Goal: Task Accomplishment & Management: Manage account settings

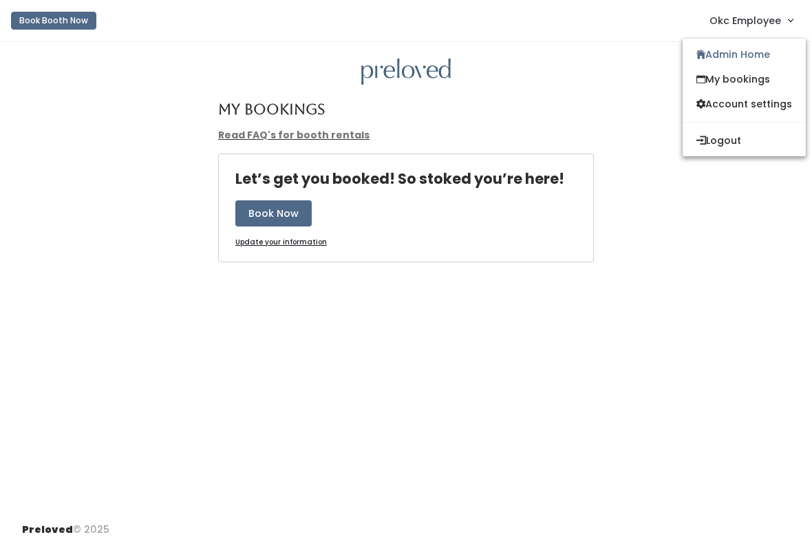
click at [771, 58] on link "Admin Home" at bounding box center [744, 54] width 123 height 25
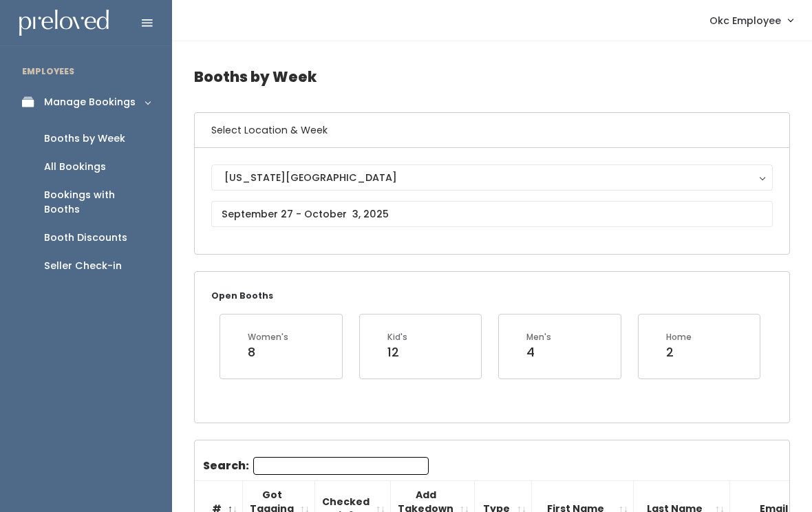
click at [103, 135] on div "Booths by Week" at bounding box center [84, 138] width 81 height 14
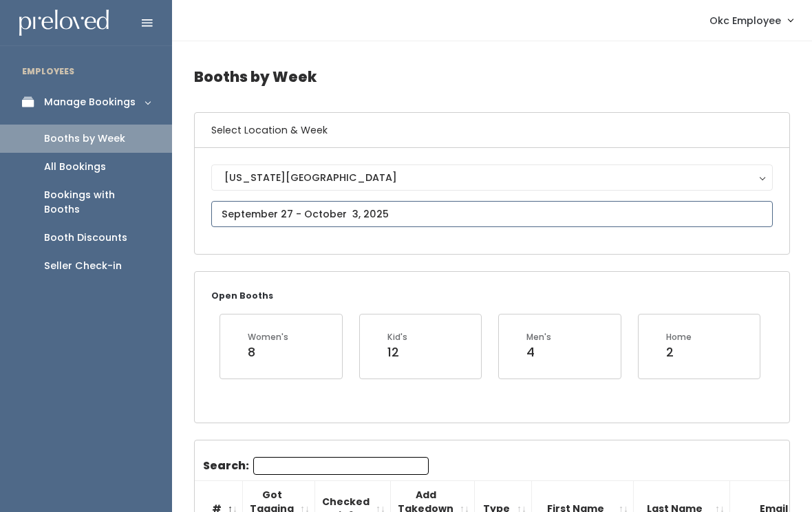
click at [316, 209] on input "text" at bounding box center [492, 214] width 562 height 26
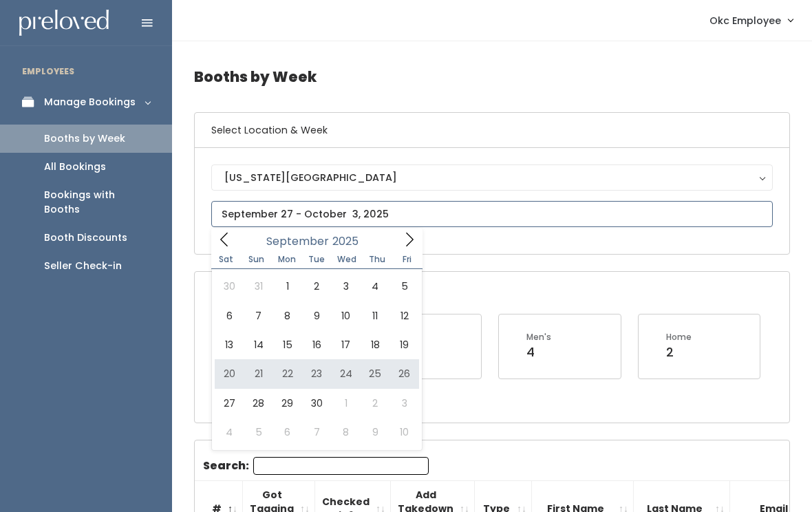
type input "September 20 to September 26"
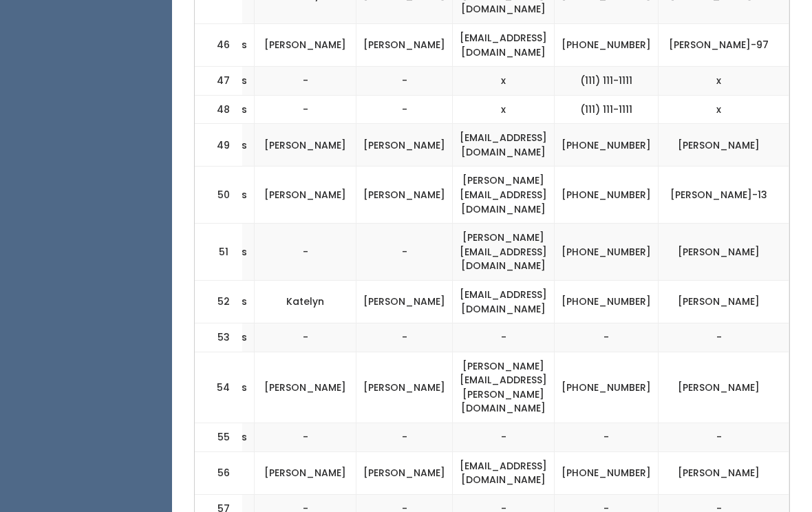
scroll to position [2250, 0]
